Goal: Task Accomplishment & Management: Manage account settings

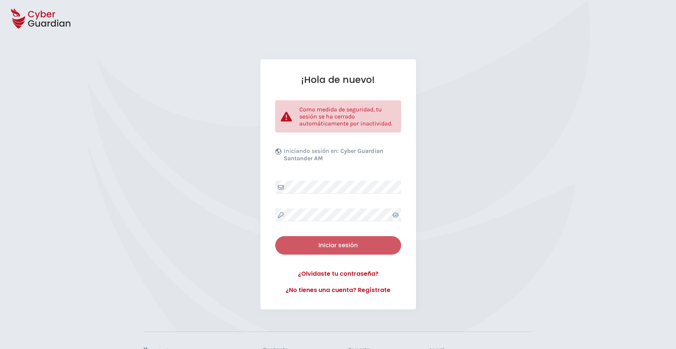
click at [335, 246] on div "Iniciar sesión" at bounding box center [338, 245] width 115 height 9
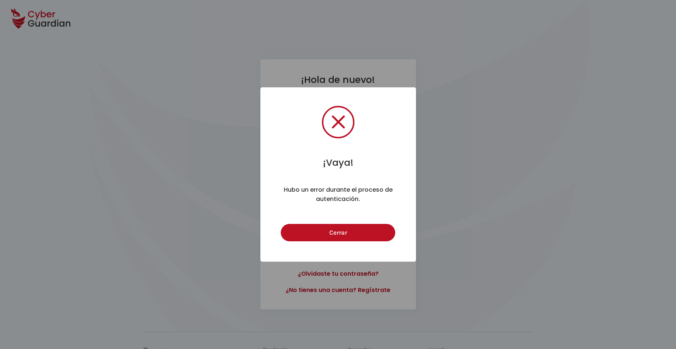
click at [337, 224] on div "Cerrar Cancel" at bounding box center [338, 232] width 119 height 21
click at [337, 229] on button "Cerrar" at bounding box center [338, 232] width 114 height 17
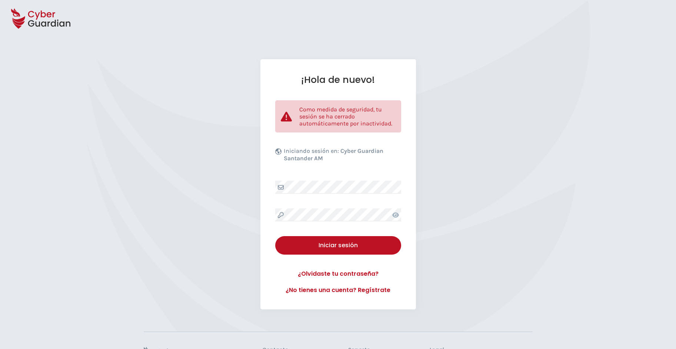
click at [456, 89] on div "¡Hola de nuevo! Como medida de seguridad, tu sesión se ha cerrado automáticamen…" at bounding box center [338, 184] width 676 height 250
click at [513, 162] on div "¡Hola de nuevo! Como medida de seguridad, tu sesión se ha cerrado automáticamen…" at bounding box center [338, 184] width 676 height 250
click at [341, 244] on div "Iniciar sesión" at bounding box center [338, 245] width 115 height 9
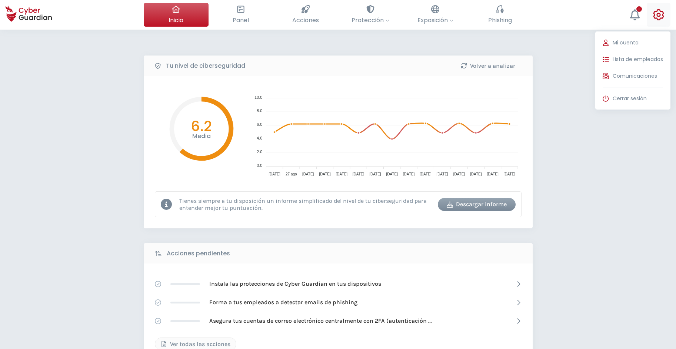
click at [653, 17] on button "Mi cuenta Lista de empleados Comunicaciones Cerrar sesión" at bounding box center [659, 15] width 24 height 24
click at [632, 58] on span "Lista de empleados" at bounding box center [638, 60] width 50 height 8
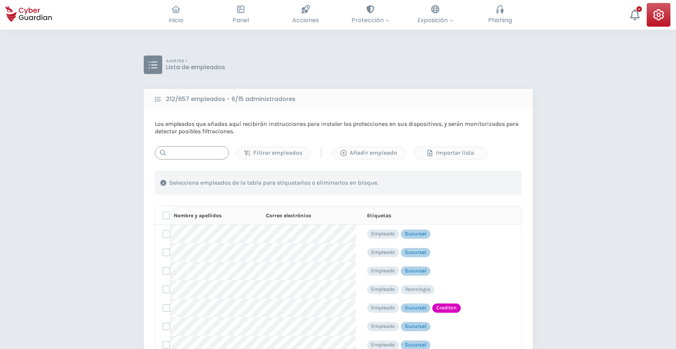
click at [197, 153] on input "text" at bounding box center [192, 152] width 74 height 13
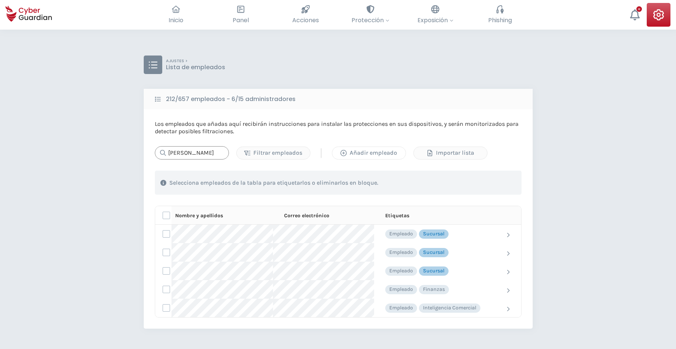
type input "Patricia"
click at [361, 150] on div "Añadir empleado" at bounding box center [369, 153] width 62 height 9
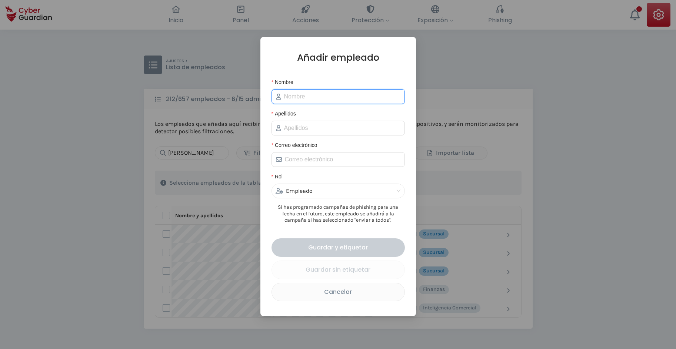
click at [299, 100] on input "Nombre" at bounding box center [342, 96] width 116 height 9
type input "Patricia"
type input "Oliva"
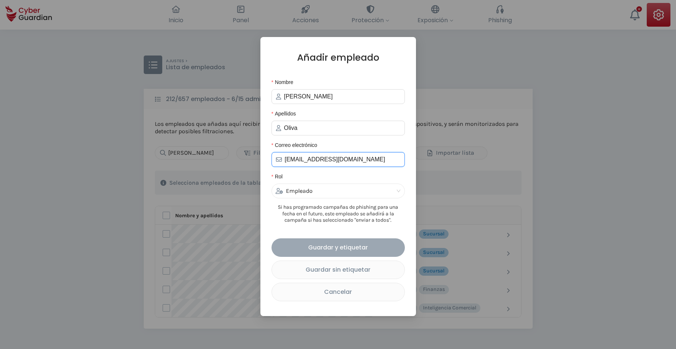
type input "poliva@creditel.com.uy"
click at [328, 248] on div "Guardar y etiquetar" at bounding box center [338, 247] width 122 height 9
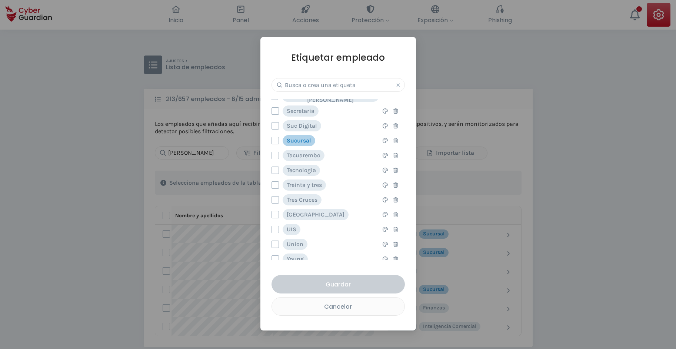
scroll to position [532, 0]
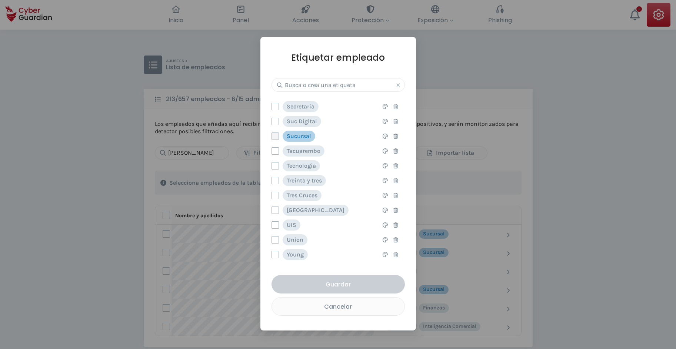
click at [275, 136] on label at bounding box center [275, 136] width 7 height 7
click at [272, 136] on input "checkbox" at bounding box center [272, 136] width 0 height 7
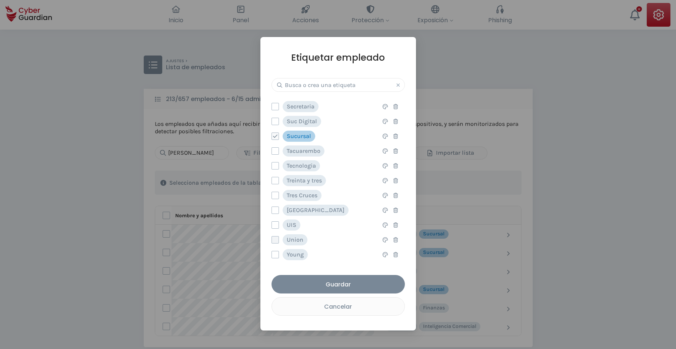
click at [275, 240] on label at bounding box center [275, 239] width 7 height 7
click at [272, 240] on input "checkbox" at bounding box center [272, 240] width 0 height 7
click at [343, 283] on div "Guardar" at bounding box center [338, 284] width 122 height 9
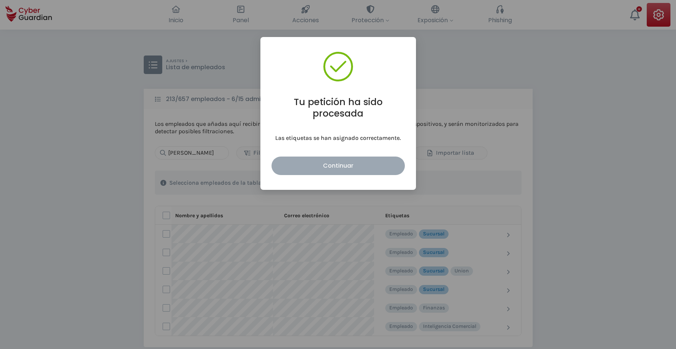
click at [353, 169] on div "Continuar" at bounding box center [338, 165] width 122 height 9
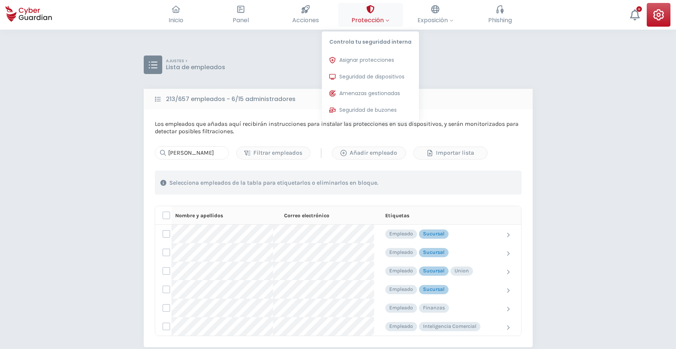
click at [380, 13] on button "Protección Controla tu seguridad interna Asignar protecciones Asigna las licenc…" at bounding box center [370, 15] width 65 height 24
click at [373, 64] on span "Asignar protecciones" at bounding box center [366, 60] width 55 height 8
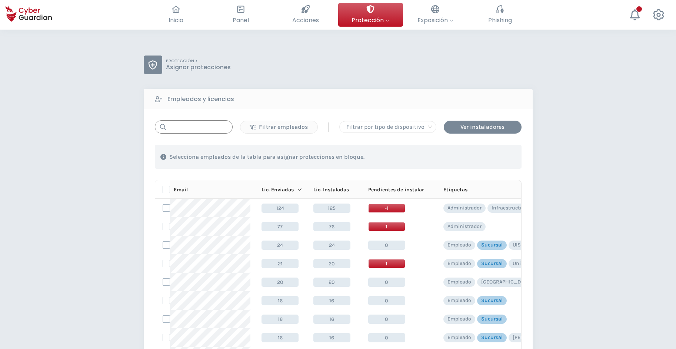
click at [189, 130] on input "text" at bounding box center [194, 126] width 78 height 13
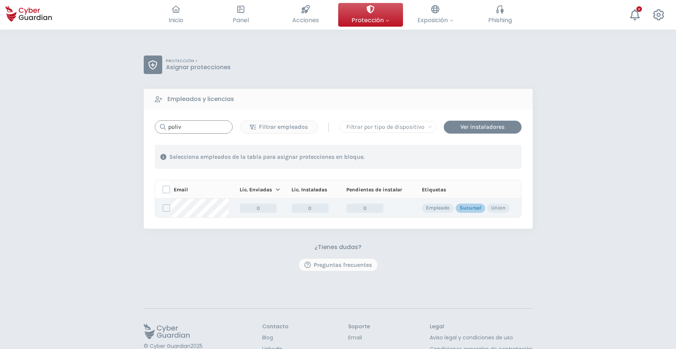
type input "poliv"
click at [169, 208] on label at bounding box center [166, 207] width 7 height 7
click at [163, 208] on input "checkbox" at bounding box center [163, 208] width 0 height 7
click at [467, 160] on div "Asignar protecciones" at bounding box center [476, 157] width 67 height 9
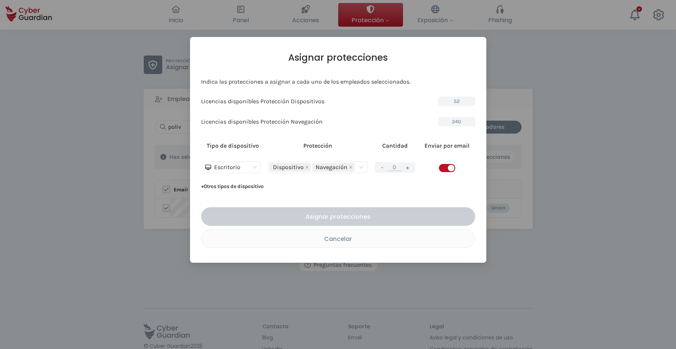
click at [444, 167] on span "button" at bounding box center [447, 168] width 16 height 8
click at [408, 168] on button "+" at bounding box center [407, 167] width 9 height 9
type input "1"
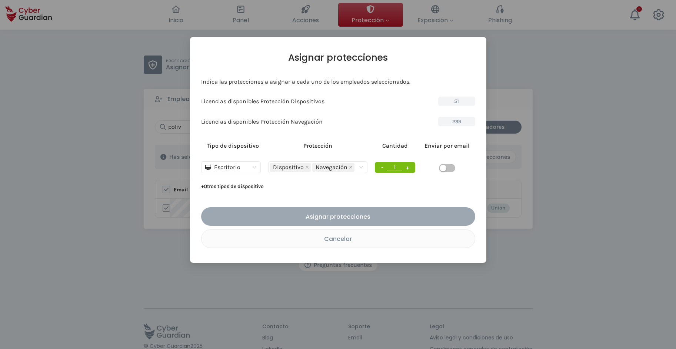
click at [343, 220] on div "Asignar protecciones" at bounding box center [338, 216] width 263 height 9
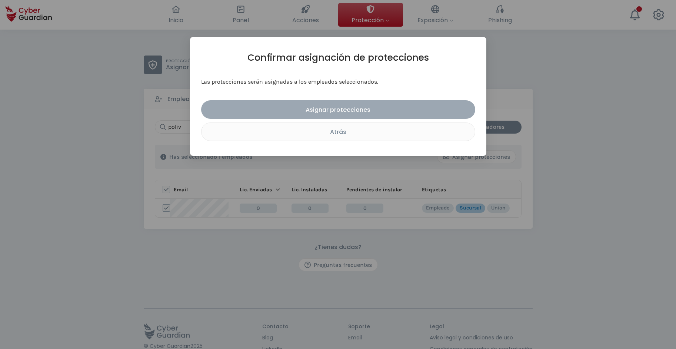
click at [336, 112] on div "Asignar protecciones" at bounding box center [338, 109] width 263 height 9
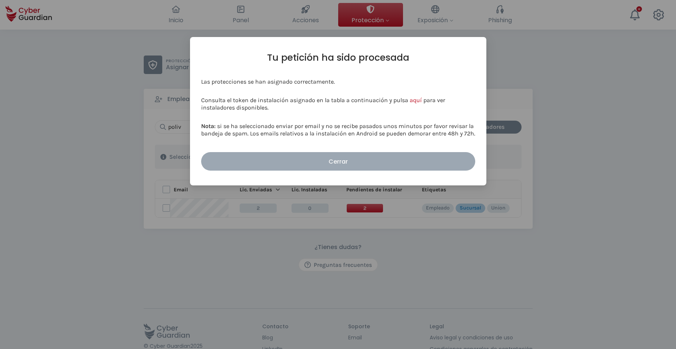
click at [328, 165] on div "Cerrar" at bounding box center [338, 161] width 263 height 9
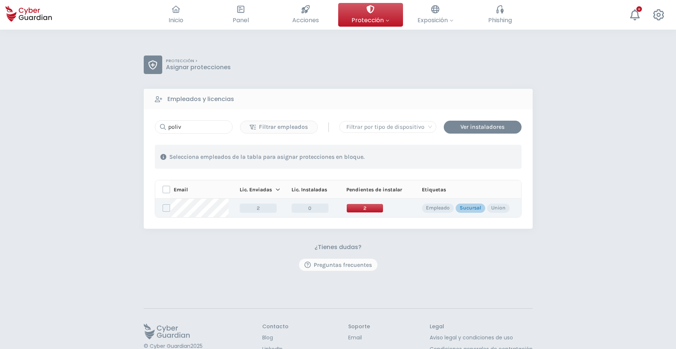
click at [363, 208] on span "2" at bounding box center [364, 208] width 37 height 9
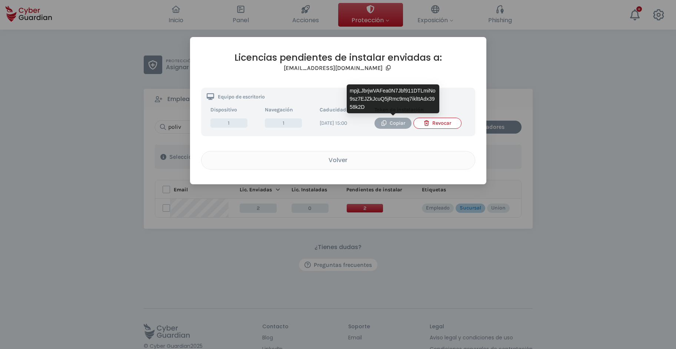
click at [388, 119] on div "Copiar" at bounding box center [393, 123] width 26 height 8
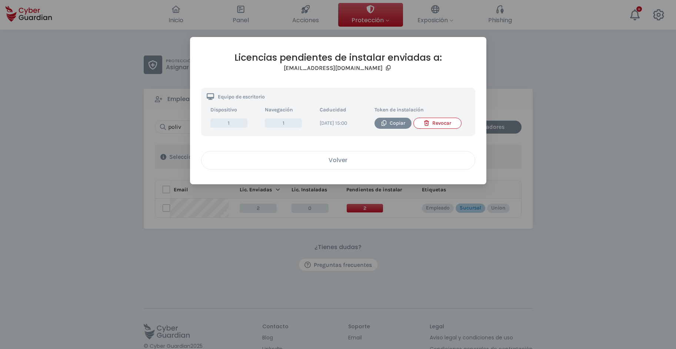
click at [333, 165] on div "Volver" at bounding box center [338, 160] width 262 height 9
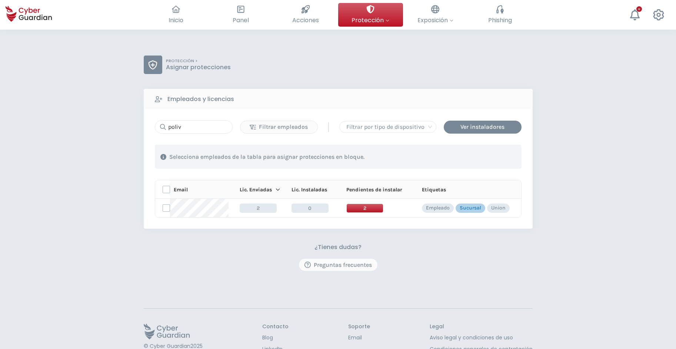
click at [617, 189] on div "PROTECCIÓN > Asignar protecciones Empleados y licencias poliv Filtrar empleados…" at bounding box center [338, 209] width 676 height 358
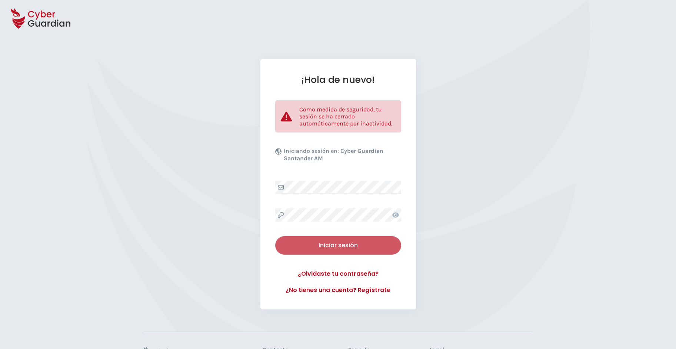
click at [327, 247] on div "Iniciar sesión" at bounding box center [338, 245] width 115 height 9
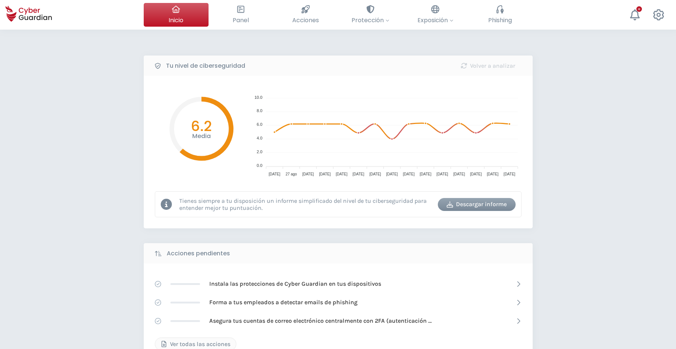
click at [613, 259] on div "Tu nivel de ciberseguridad Volver a analizar Media 6.2 10.0 10.0 8.0 8.0 6.0 6.…" at bounding box center [338, 330] width 676 height 600
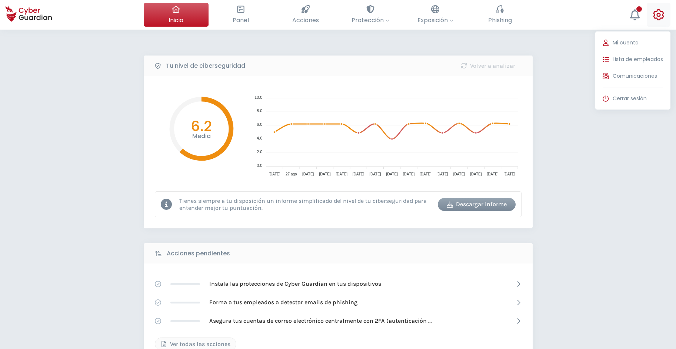
click at [662, 11] on icon at bounding box center [659, 14] width 11 height 11
click at [628, 60] on span "Lista de empleados" at bounding box center [638, 60] width 50 height 8
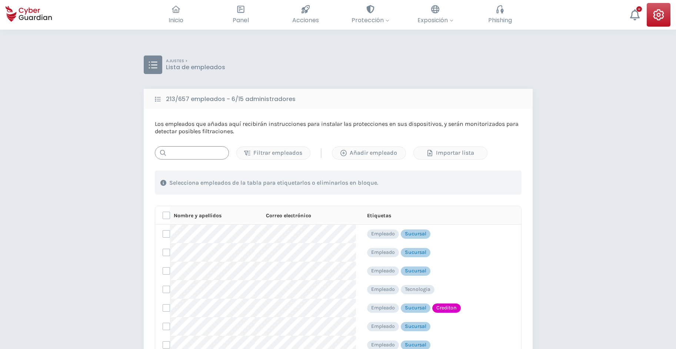
click at [197, 154] on input "text" at bounding box center [192, 152] width 74 height 13
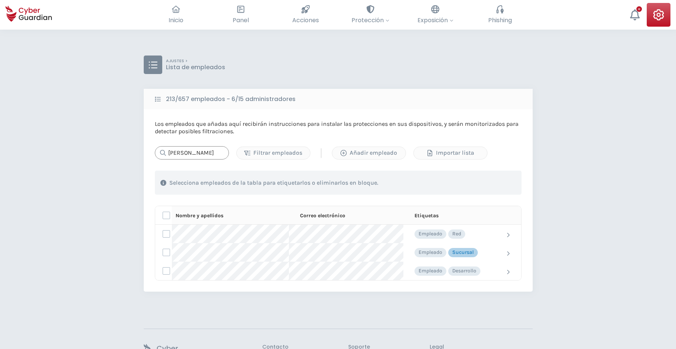
type input "laura"
click at [617, 80] on div "AJUSTES > Lista de empleados 213/657 empleados - 6/15 administradores Los emple…" at bounding box center [338, 219] width 676 height 378
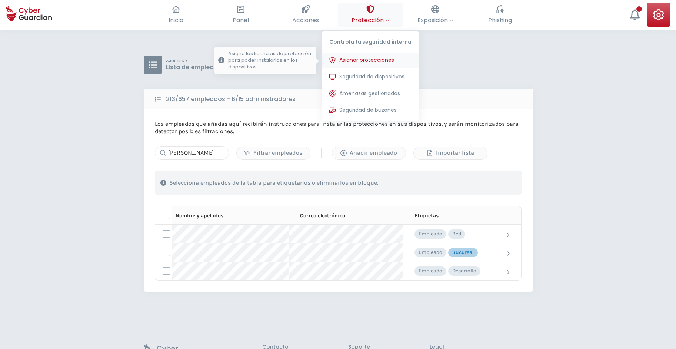
click at [358, 60] on span "Asignar protecciones" at bounding box center [366, 60] width 55 height 8
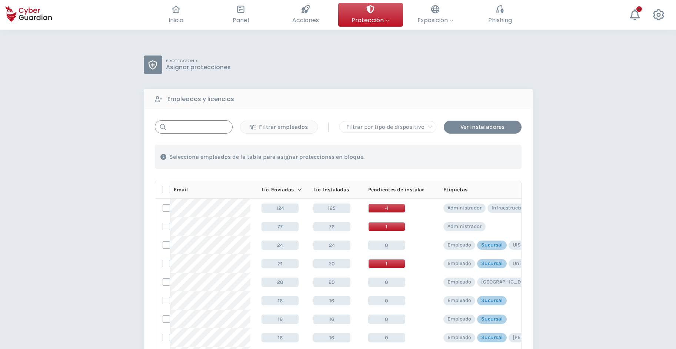
click at [185, 132] on input "text" at bounding box center [194, 126] width 78 height 13
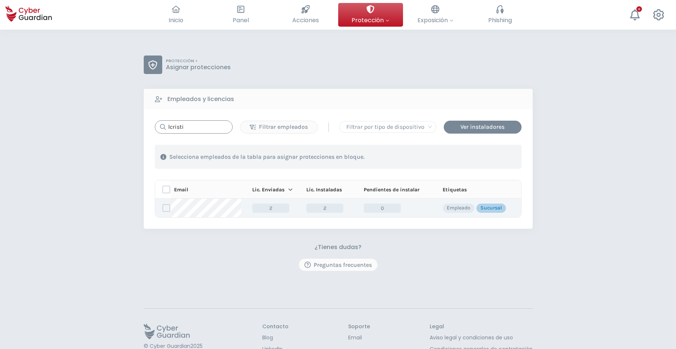
type input "lcristi"
click at [167, 209] on label at bounding box center [166, 207] width 7 height 7
click at [163, 209] on input "checkbox" at bounding box center [163, 208] width 0 height 7
click at [465, 159] on div "Asignar protecciones" at bounding box center [476, 157] width 67 height 9
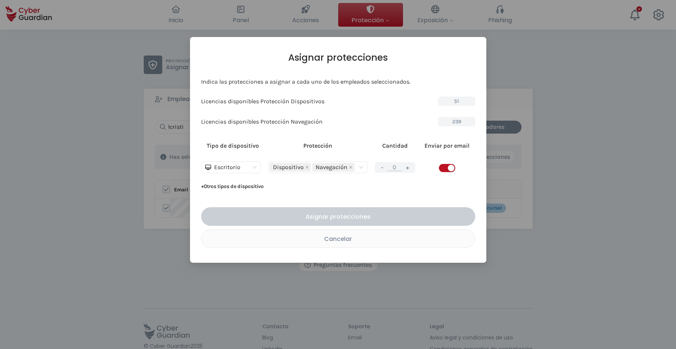
click at [410, 170] on button "+" at bounding box center [407, 167] width 9 height 9
type input "1"
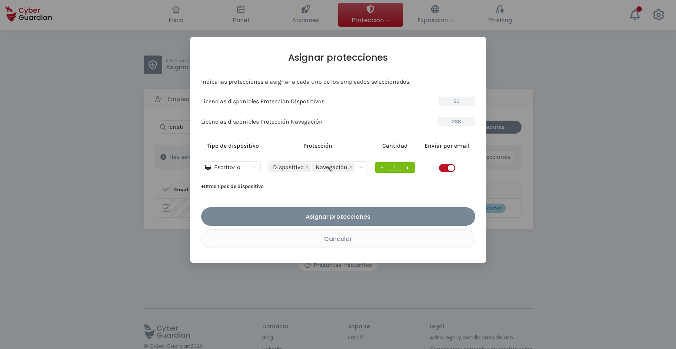
click at [441, 169] on span "button" at bounding box center [447, 168] width 16 height 8
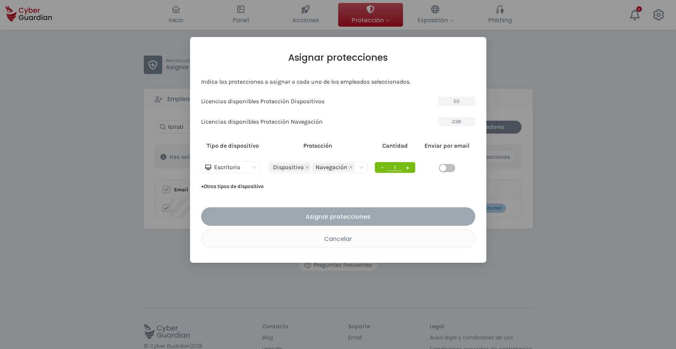
click at [364, 215] on div "Asignar protecciones" at bounding box center [338, 216] width 263 height 9
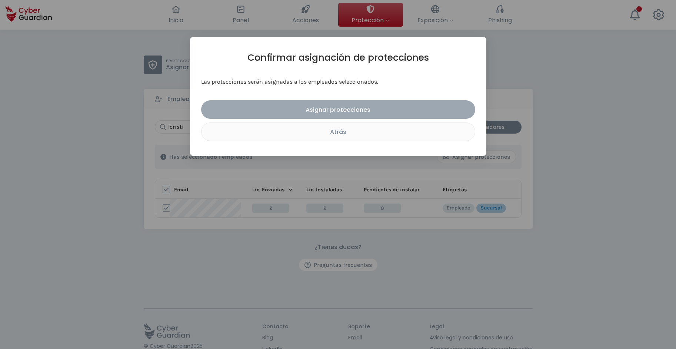
click at [339, 108] on div "Asignar protecciones" at bounding box center [338, 109] width 263 height 9
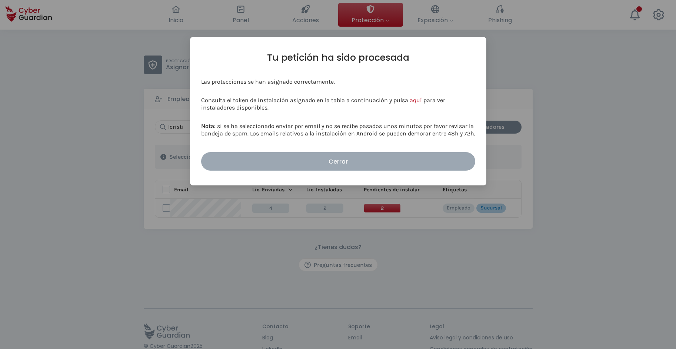
click at [333, 160] on div "Cerrar" at bounding box center [338, 161] width 263 height 9
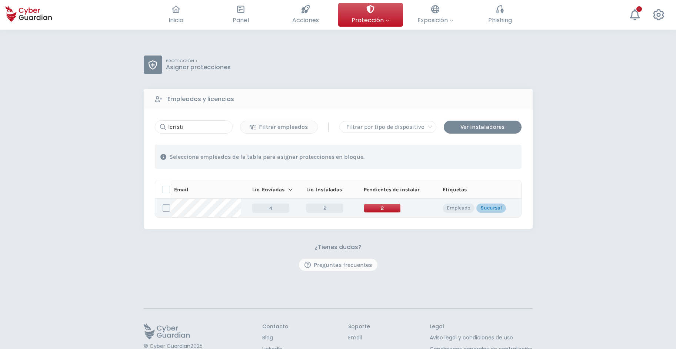
click at [385, 210] on span "2" at bounding box center [382, 208] width 37 height 9
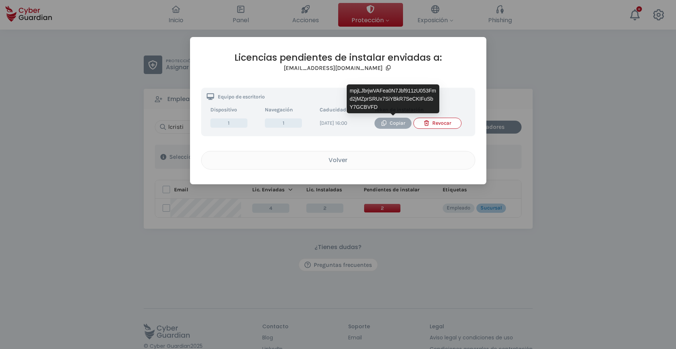
click at [393, 123] on div "Copiar" at bounding box center [393, 123] width 26 height 8
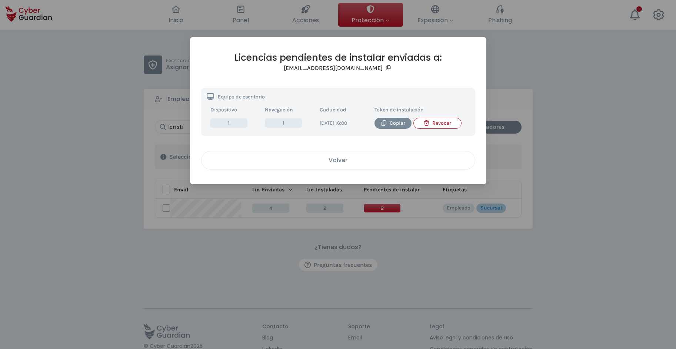
click at [342, 165] on div "Volver" at bounding box center [338, 160] width 262 height 9
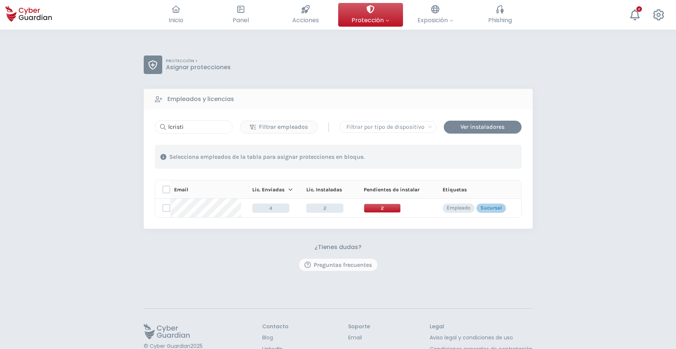
click at [91, 121] on div "PROTECCIÓN > Asignar protecciones Empleados y licencias lcristi Filtrar emplead…" at bounding box center [338, 209] width 676 height 358
